Goal: Use online tool/utility: Utilize a website feature to perform a specific function

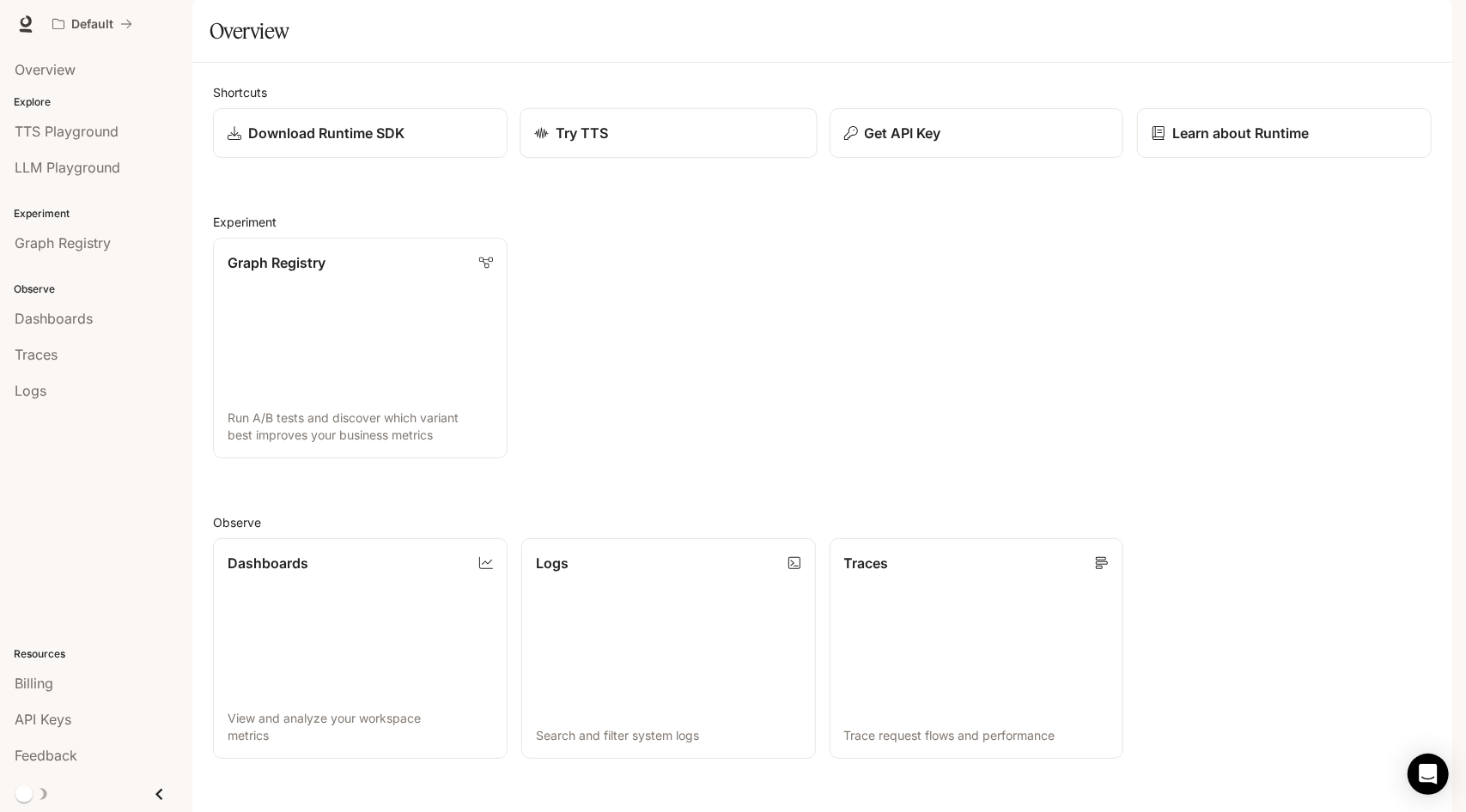
click at [634, 143] on div "Try TTS" at bounding box center [668, 134] width 268 height 21
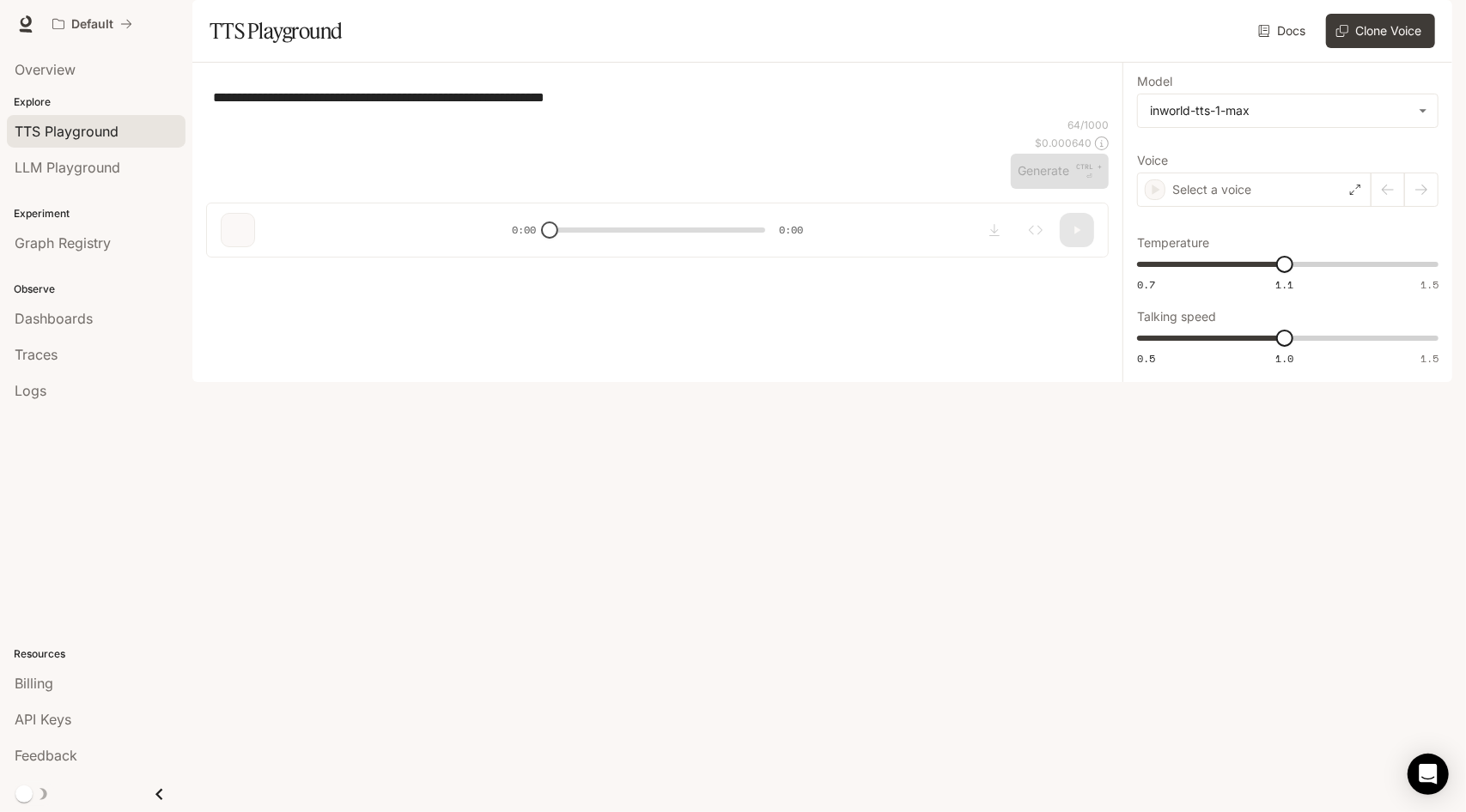
type textarea "**********"
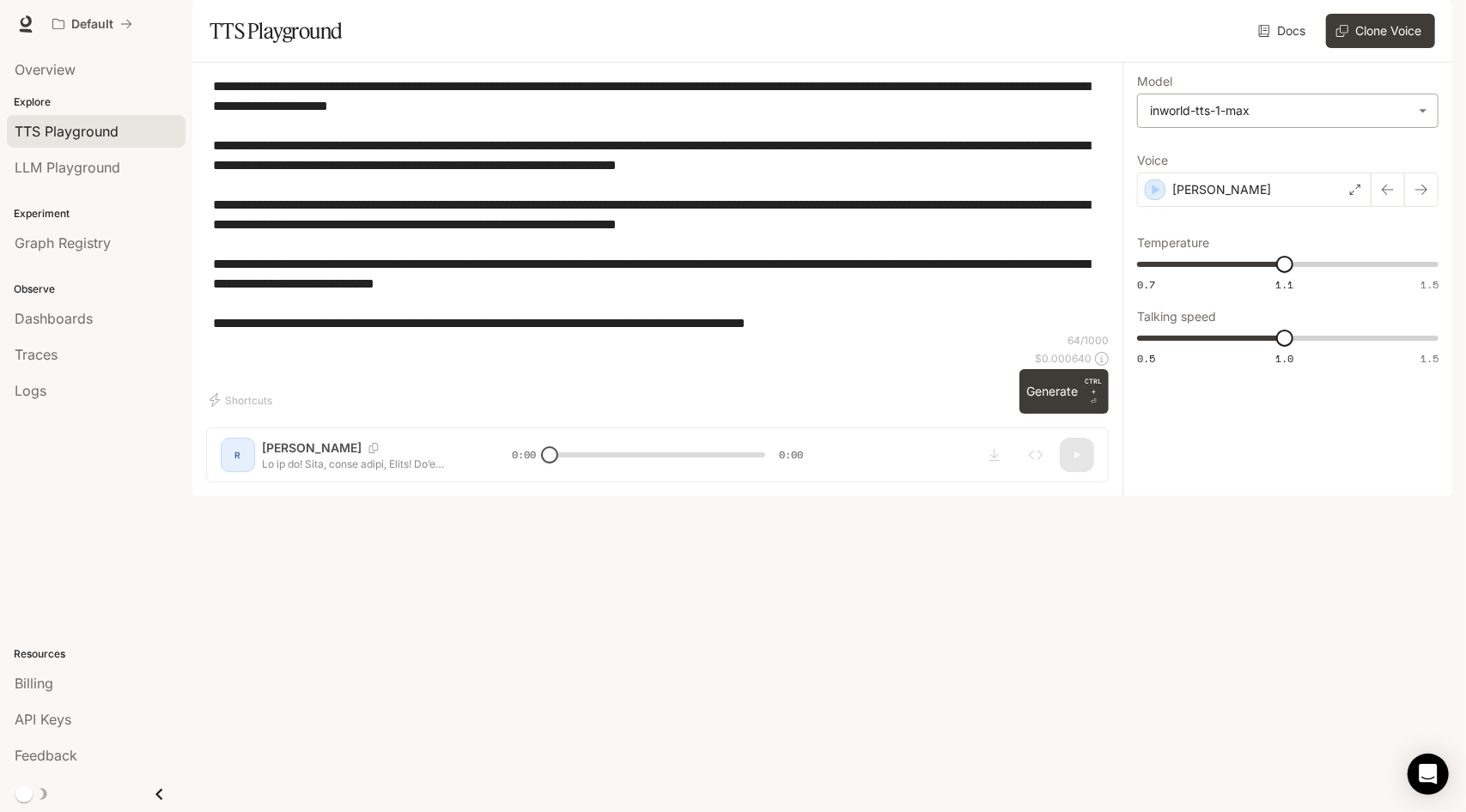
click at [1243, 156] on body "**********" at bounding box center [733, 406] width 1466 height 812
click at [1243, 156] on div at bounding box center [733, 406] width 1466 height 812
click at [1240, 207] on div "[PERSON_NAME]" at bounding box center [1254, 189] width 234 height 34
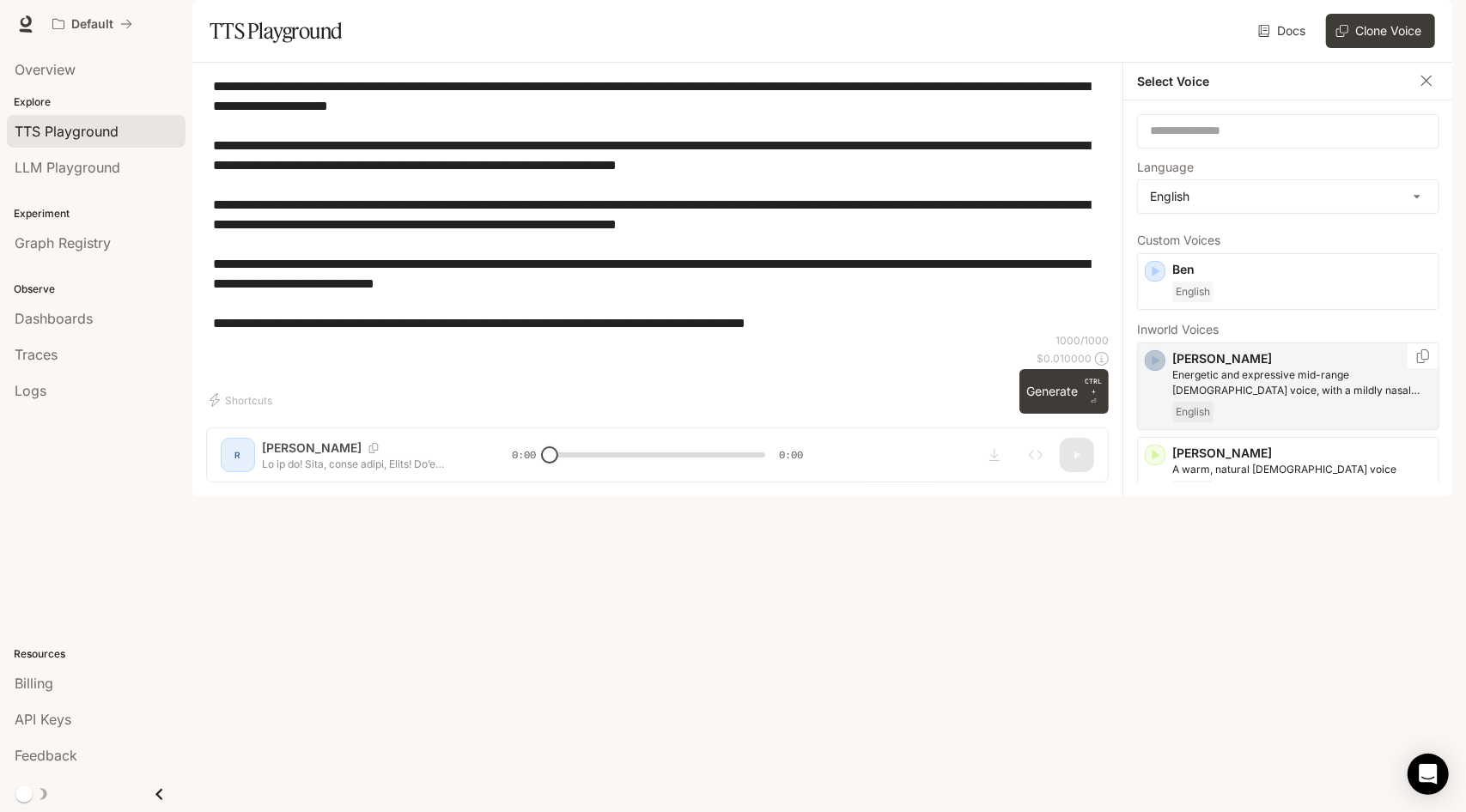
click at [1154, 366] on icon "button" at bounding box center [1156, 360] width 8 height 10
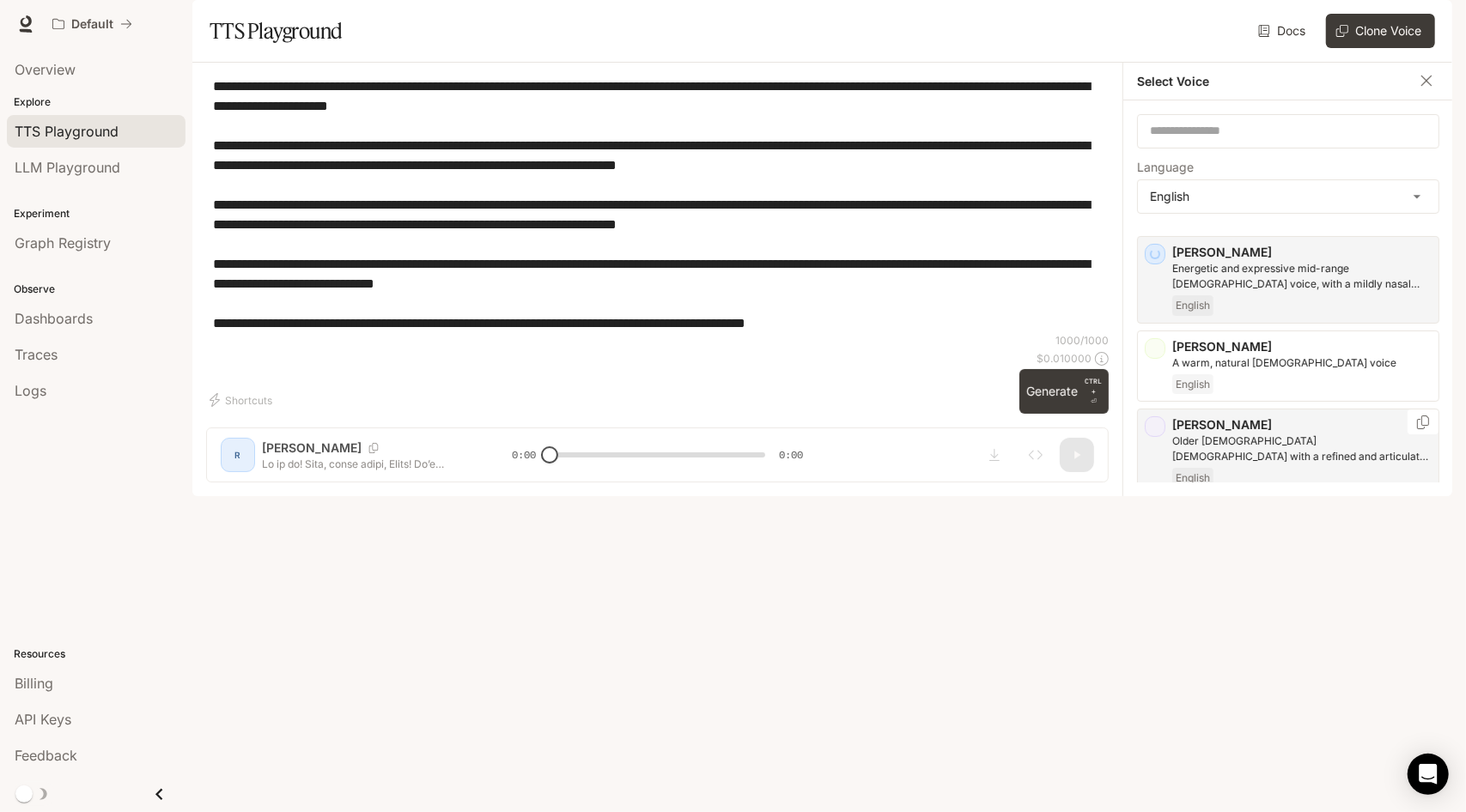
scroll to position [86, 0]
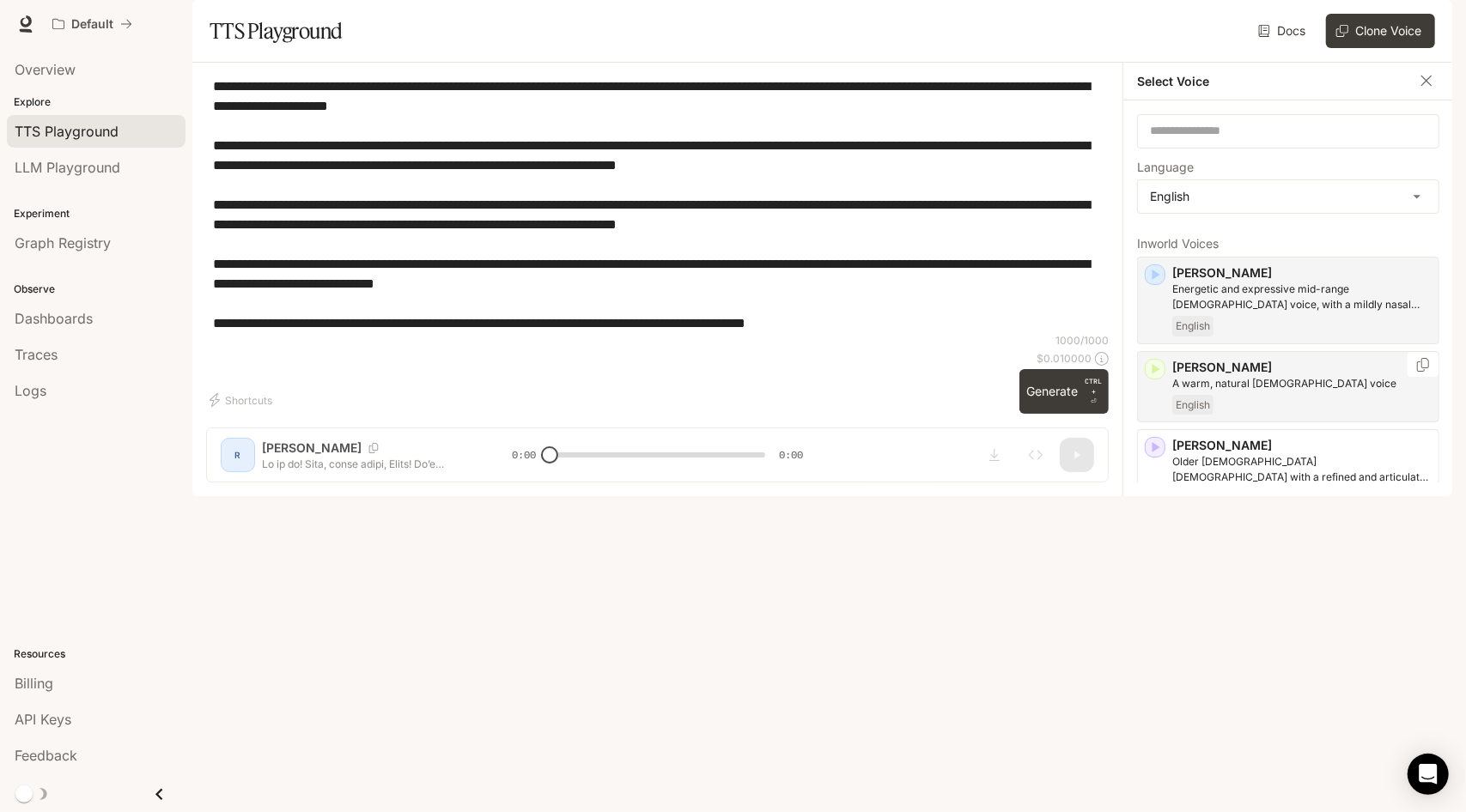
click at [1156, 424] on div "[PERSON_NAME] A warm, natural [DEMOGRAPHIC_DATA] voice English" at bounding box center [1288, 388] width 302 height 72
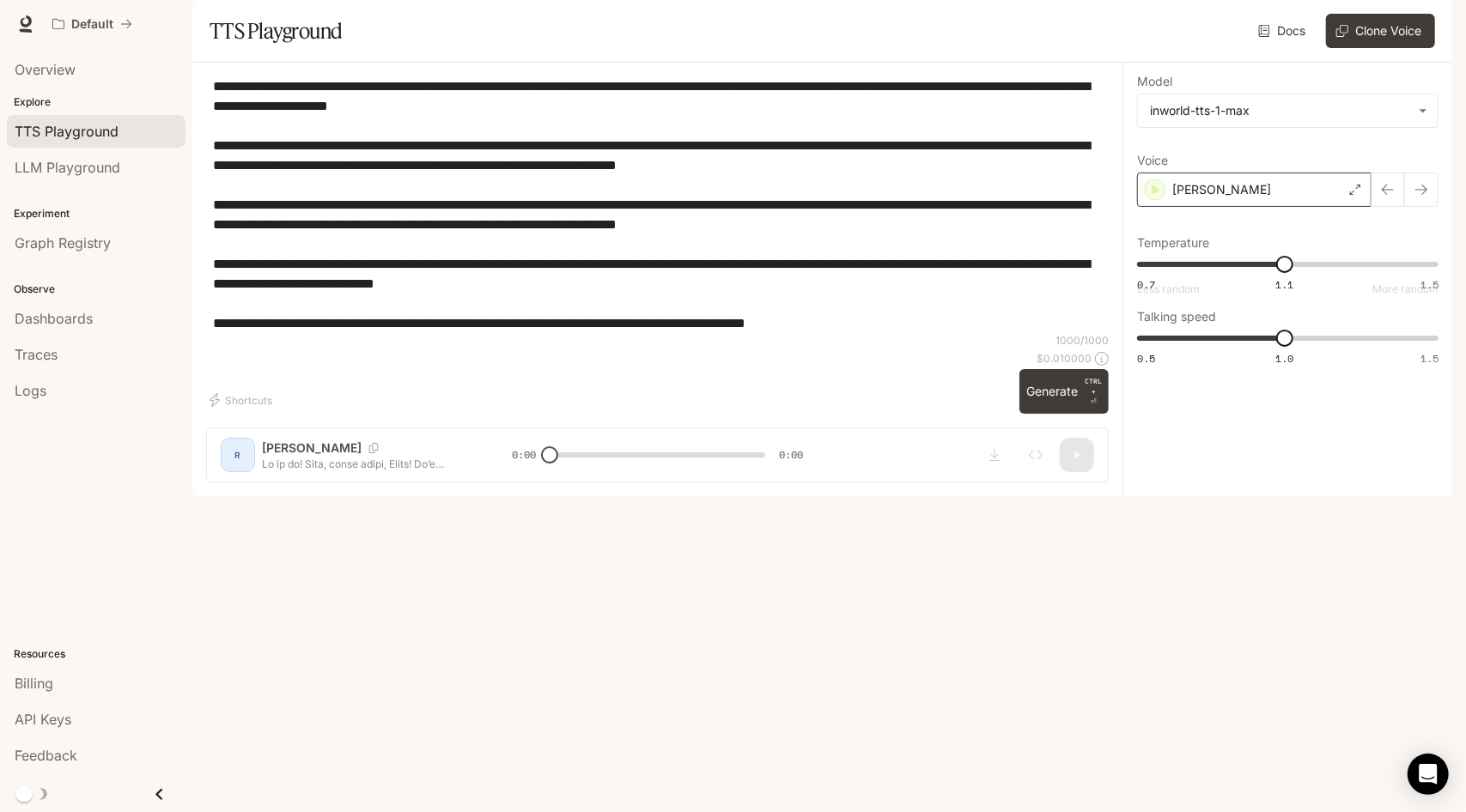
click at [1192, 207] on div "[PERSON_NAME]" at bounding box center [1254, 189] width 234 height 34
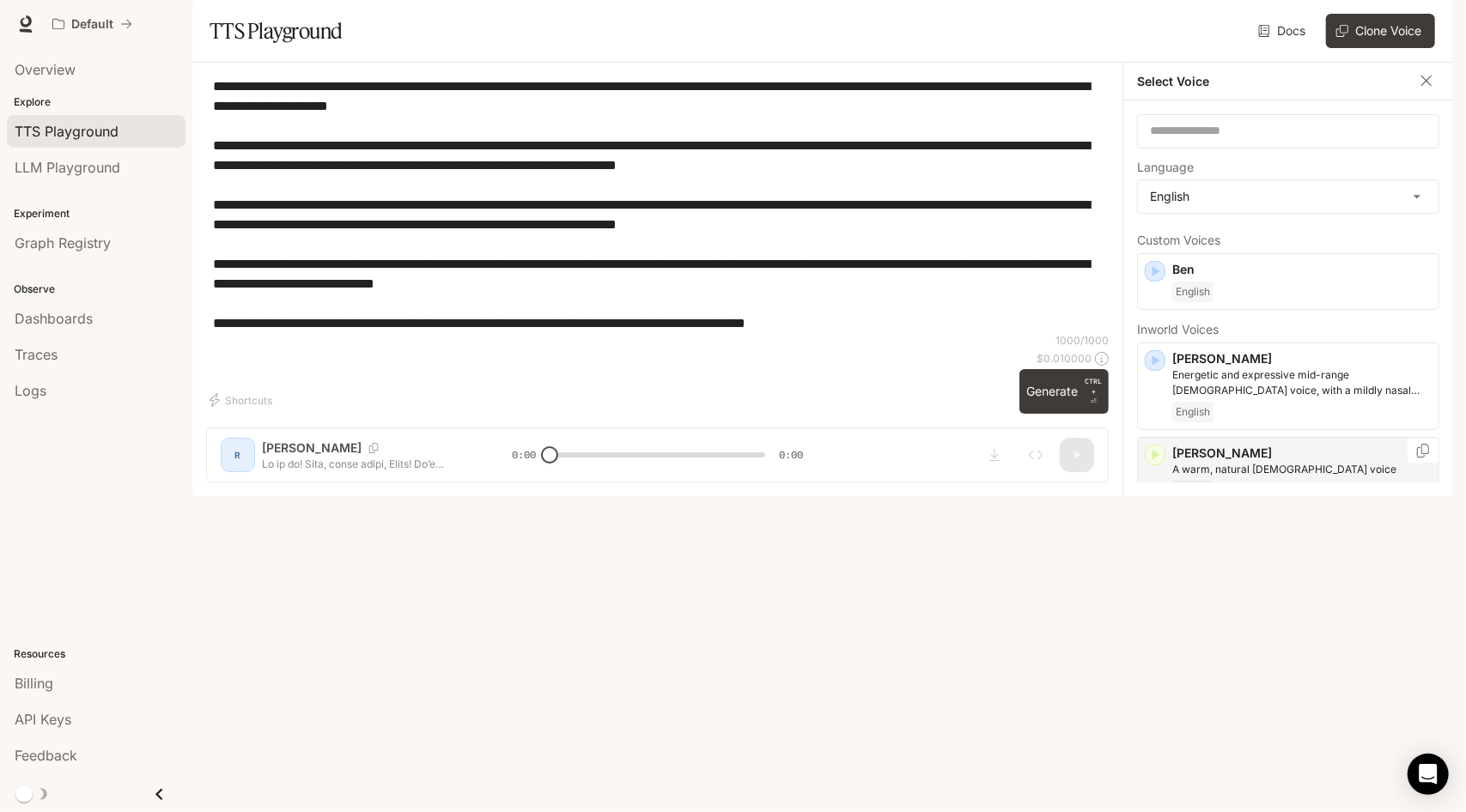
click at [1157, 460] on icon "button" at bounding box center [1156, 455] width 8 height 10
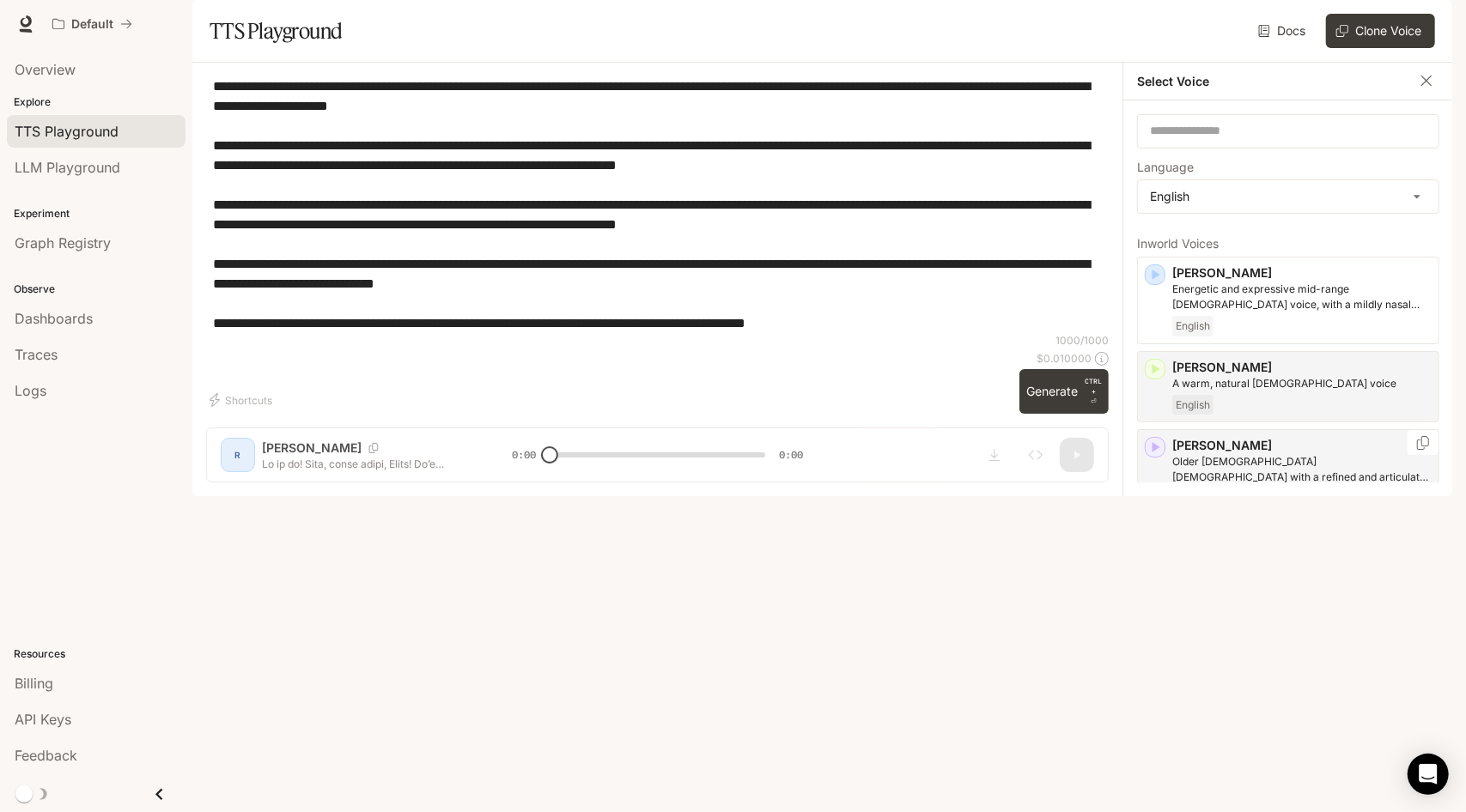
click at [1159, 456] on icon "button" at bounding box center [1155, 447] width 17 height 17
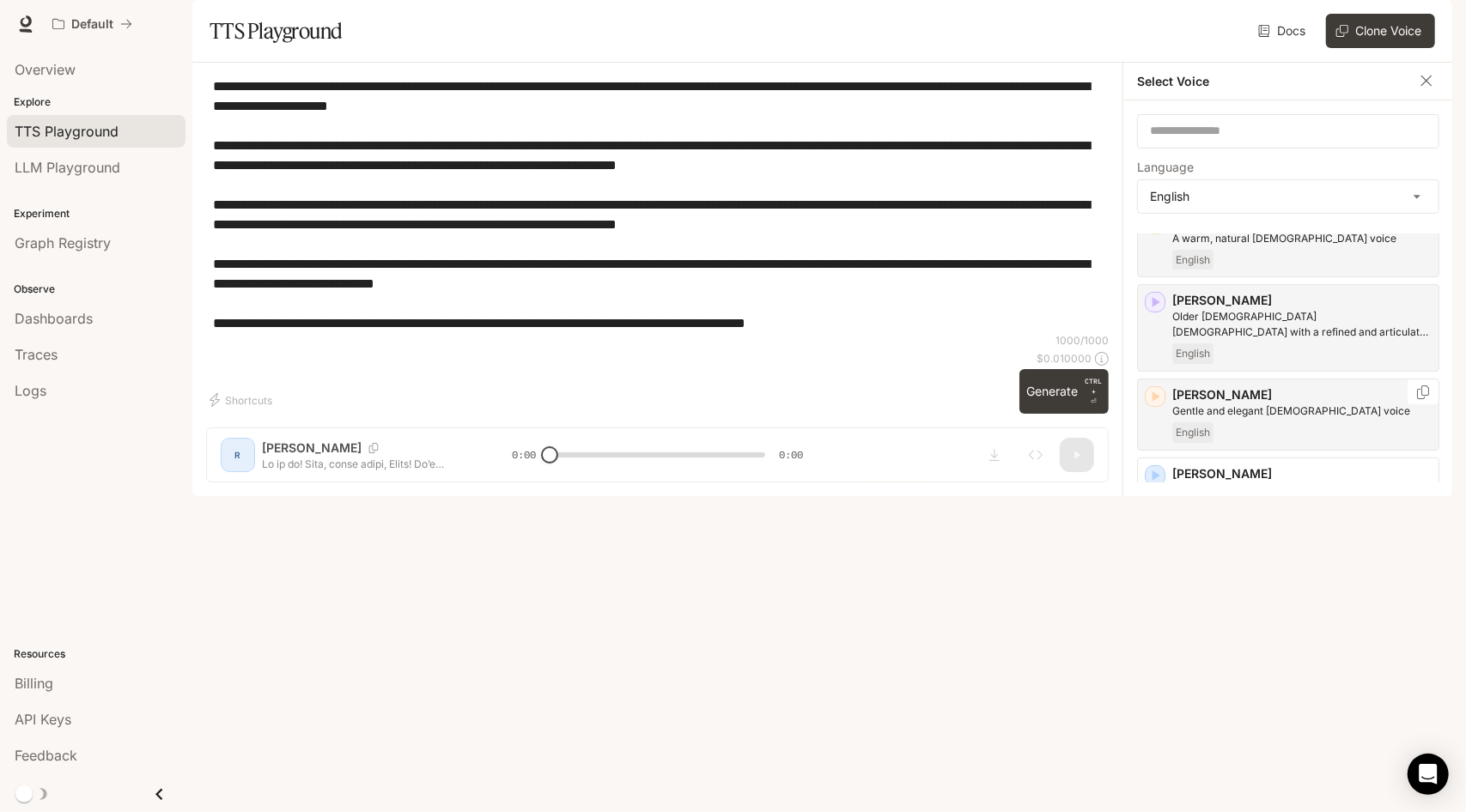
scroll to position [258, 0]
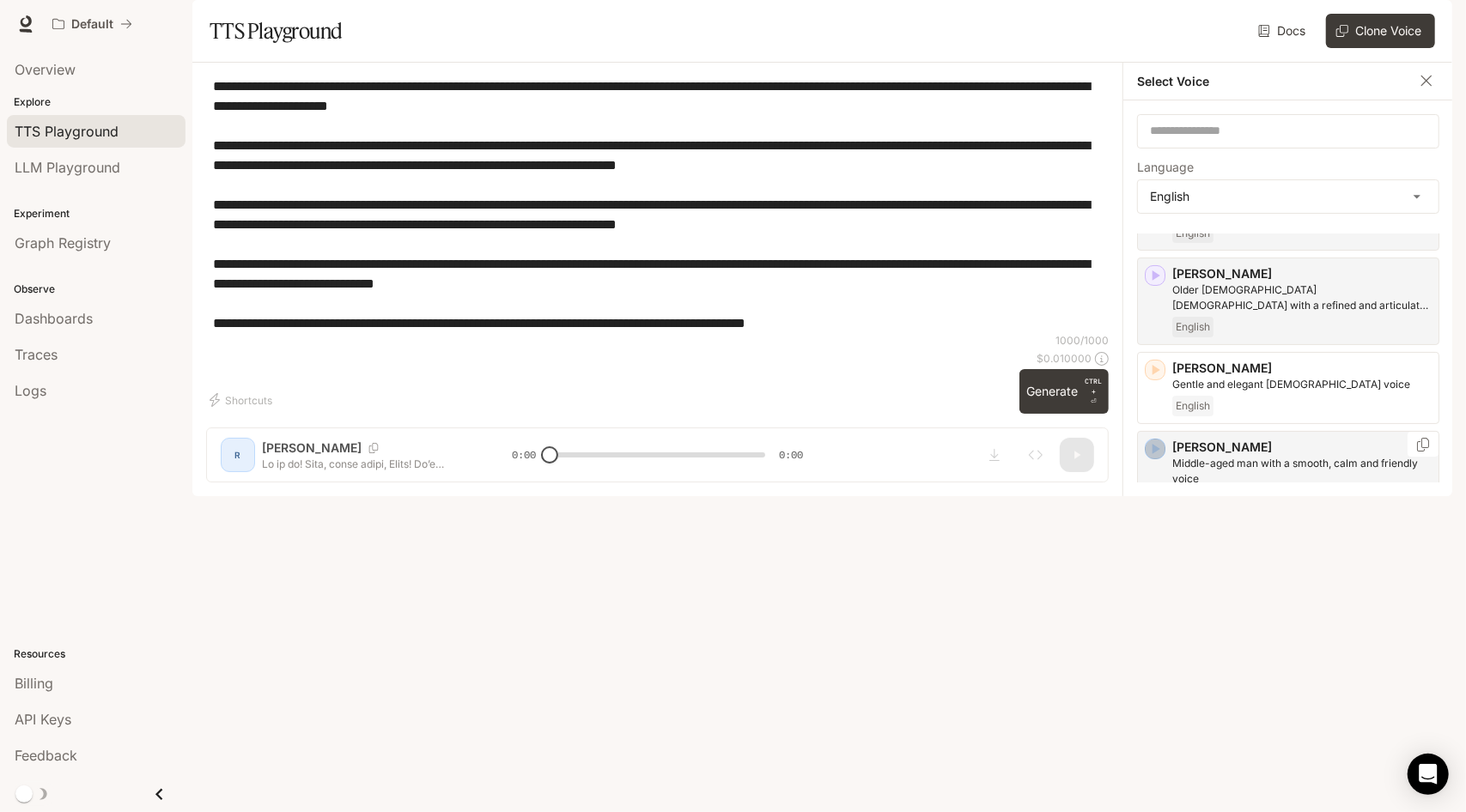
click at [1157, 458] on icon "button" at bounding box center [1155, 449] width 17 height 17
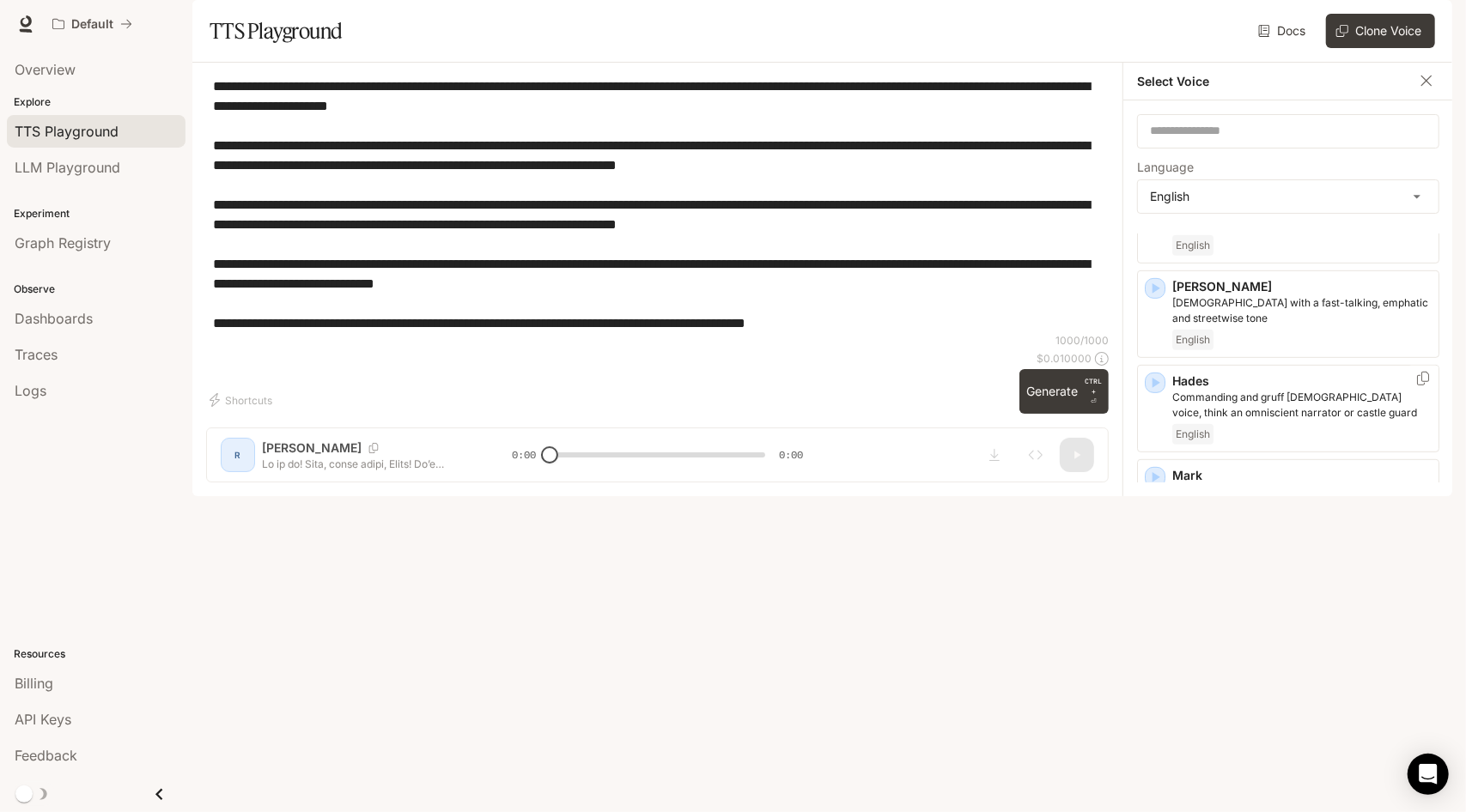
scroll to position [687, 0]
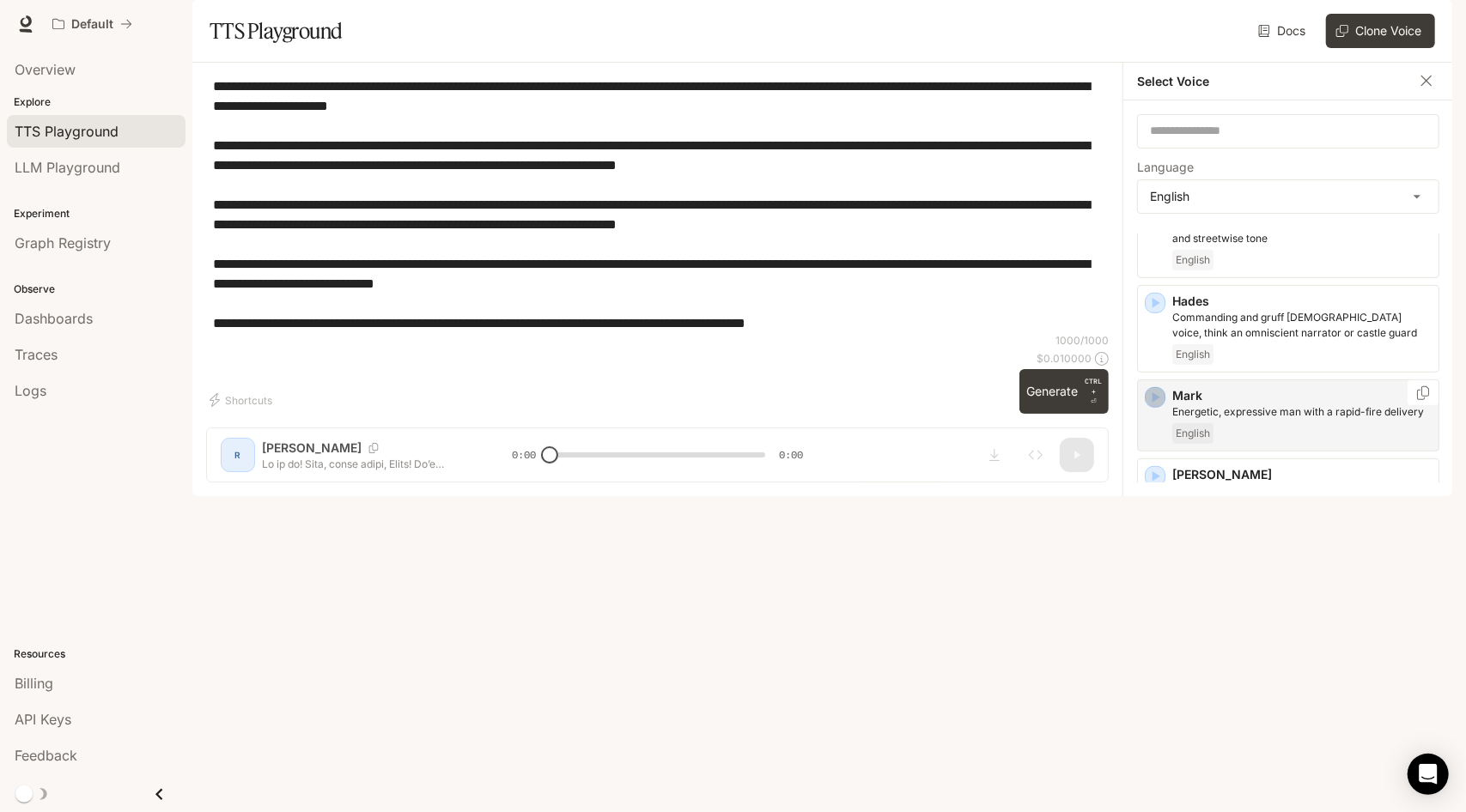
click at [1156, 406] on icon "button" at bounding box center [1155, 397] width 17 height 17
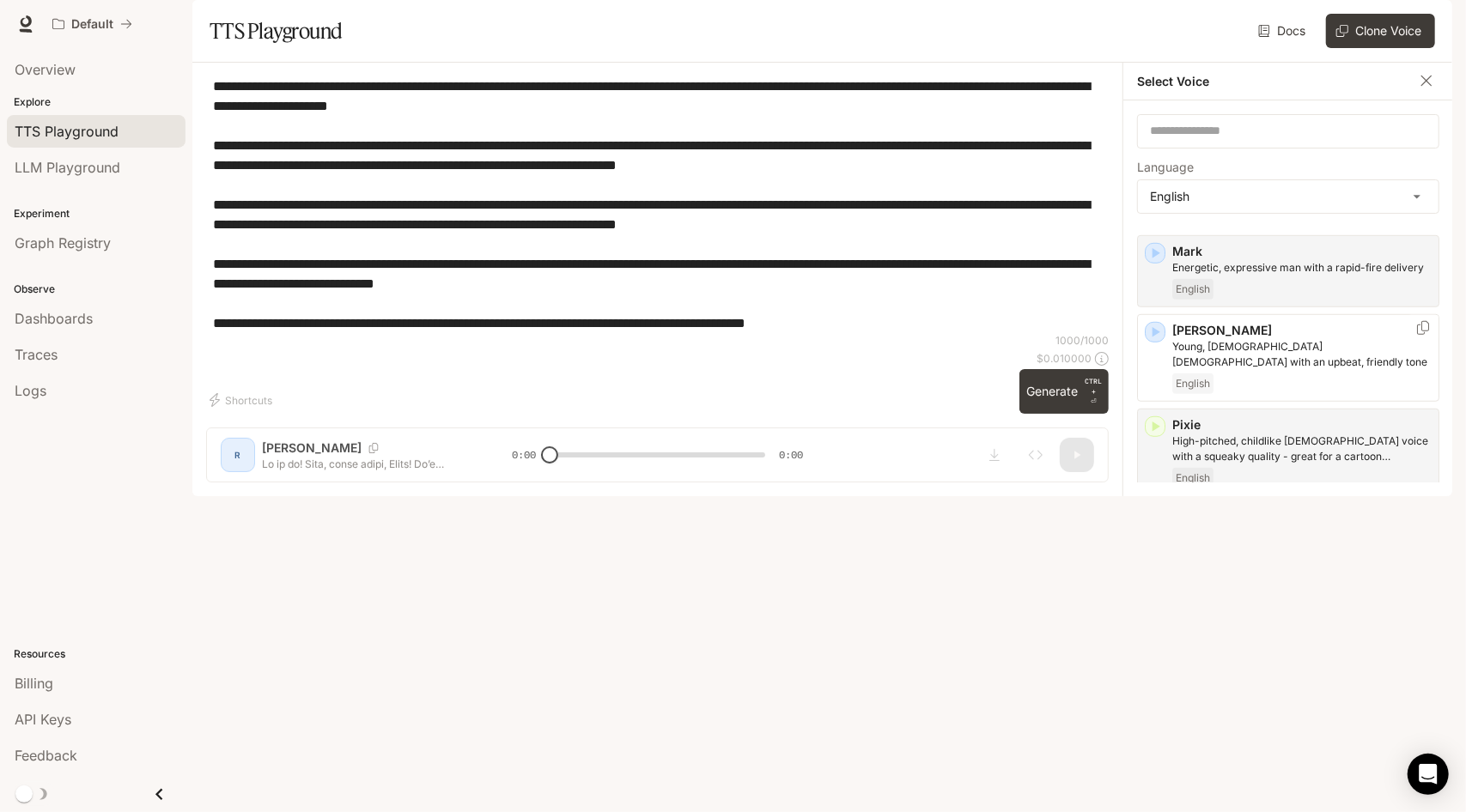
scroll to position [858, 0]
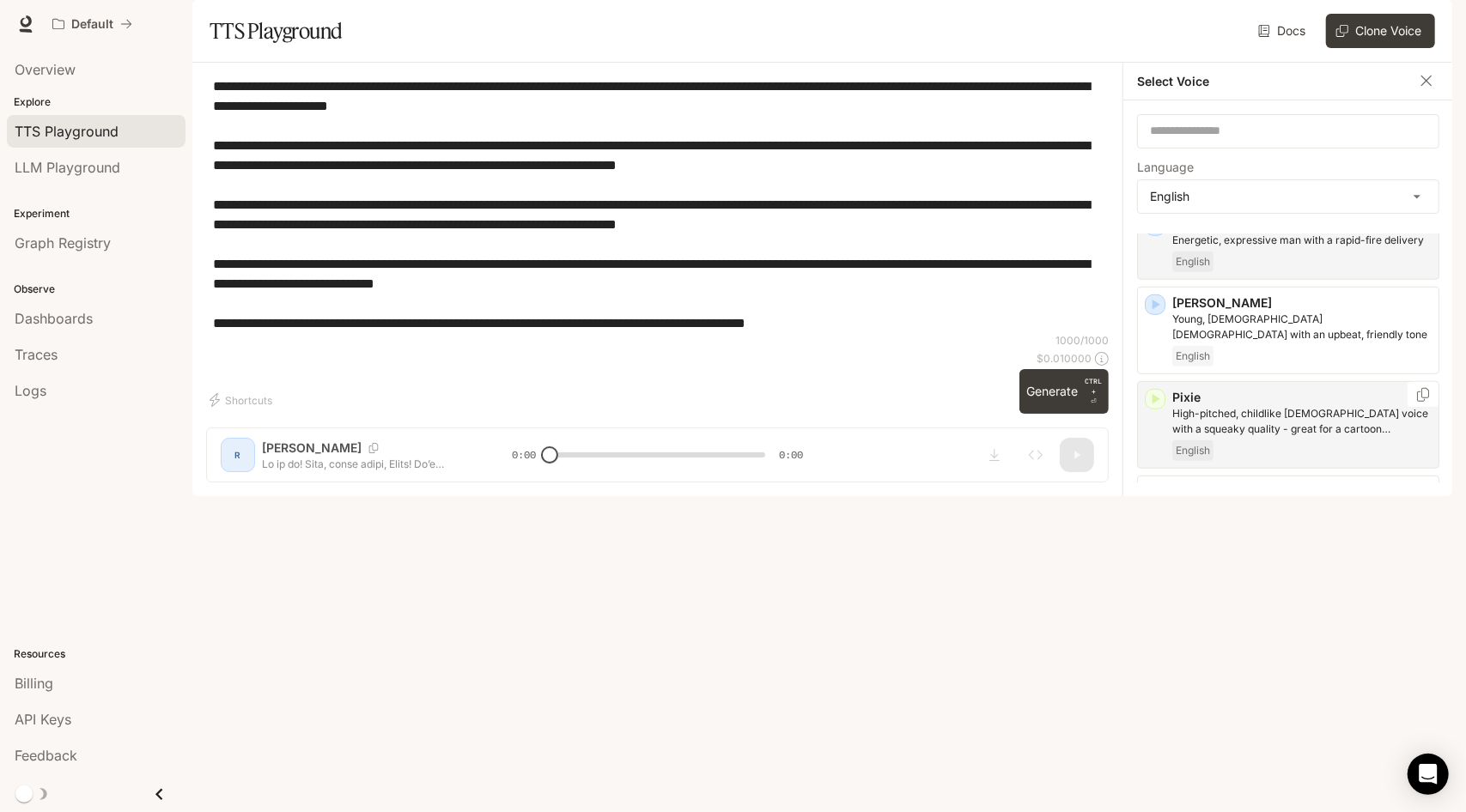
click at [1161, 407] on icon "button" at bounding box center [1155, 399] width 17 height 17
click at [1157, 498] on icon "button" at bounding box center [1156, 494] width 8 height 10
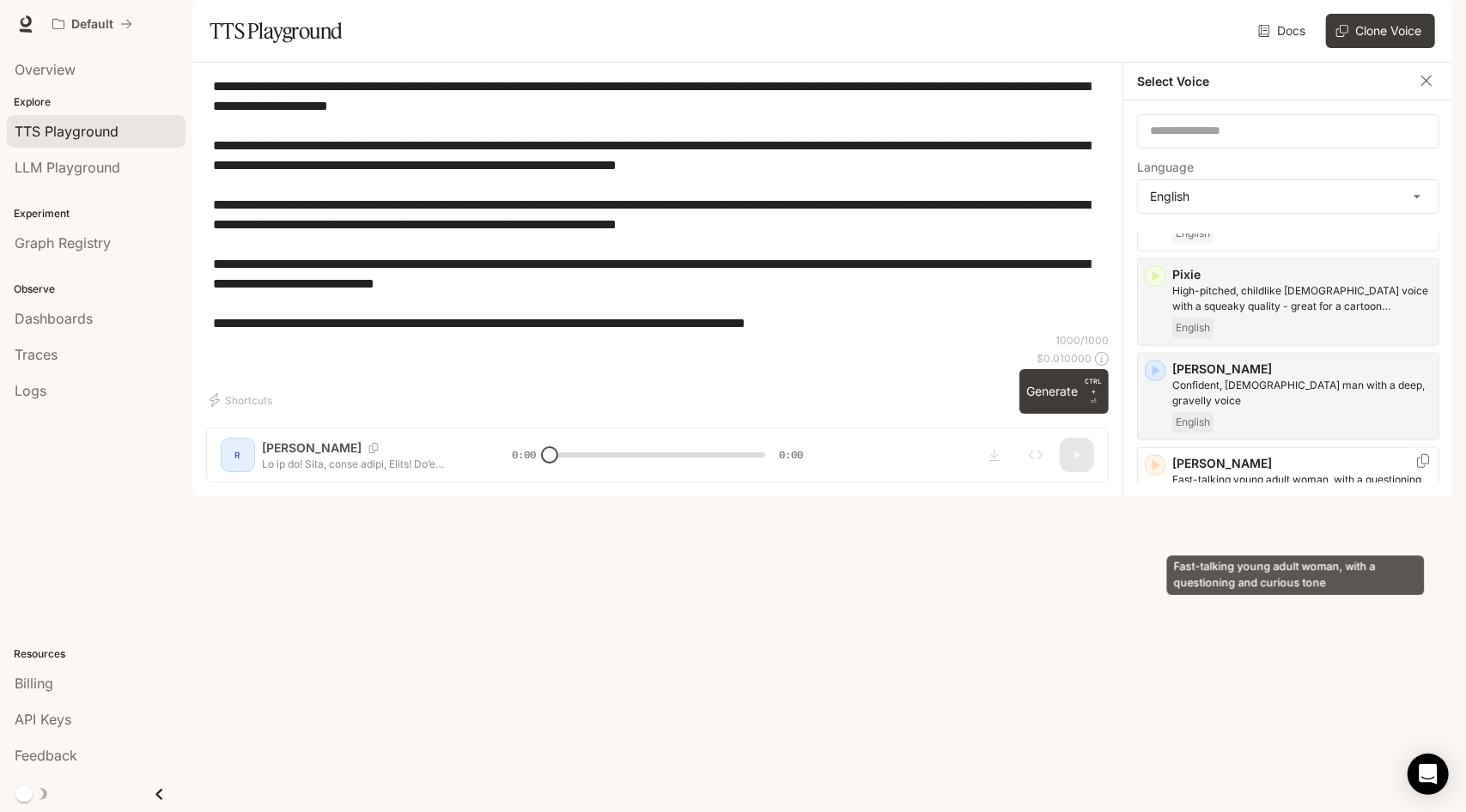
scroll to position [1000, 0]
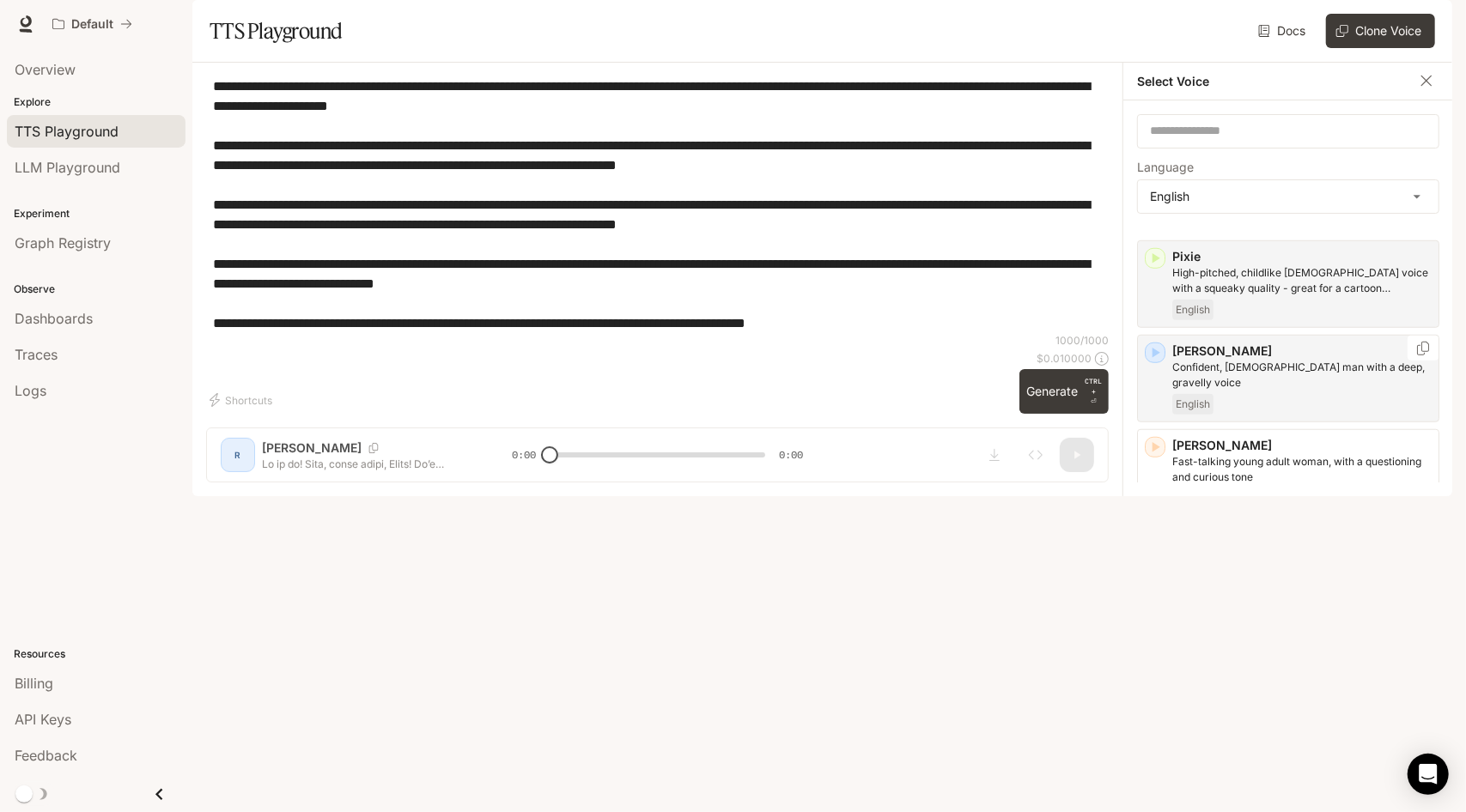
click at [1152, 361] on icon "button" at bounding box center [1155, 352] width 17 height 17
